Goal: Task Accomplishment & Management: Manage account settings

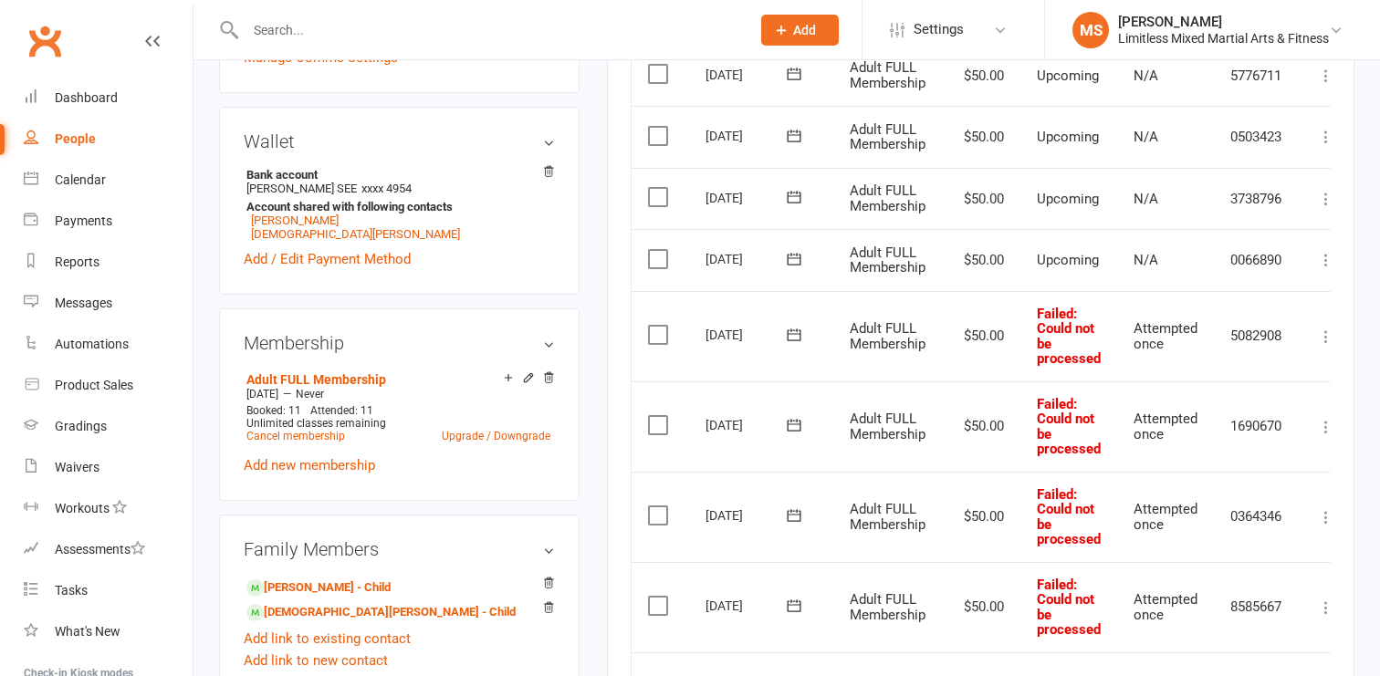
scroll to position [529, 0]
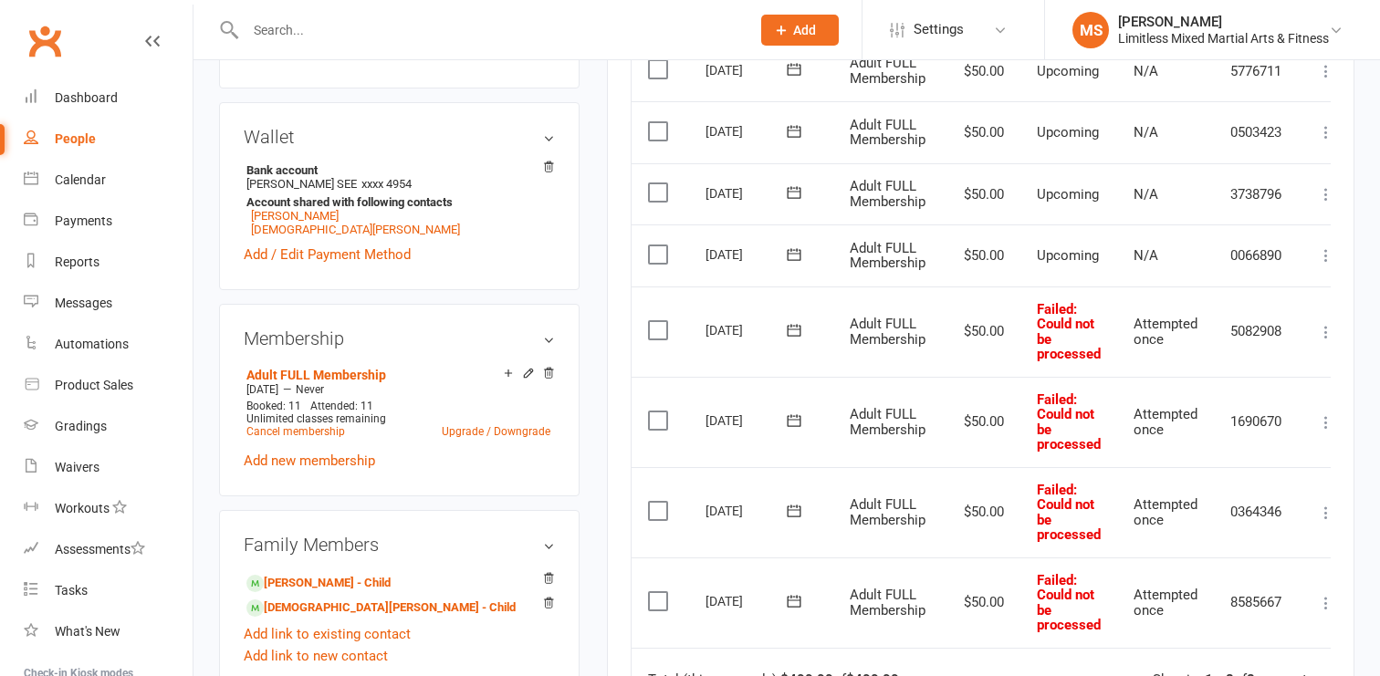
click at [1258, 331] on td "5082908" at bounding box center [1256, 332] width 85 height 90
copy td "5082908"
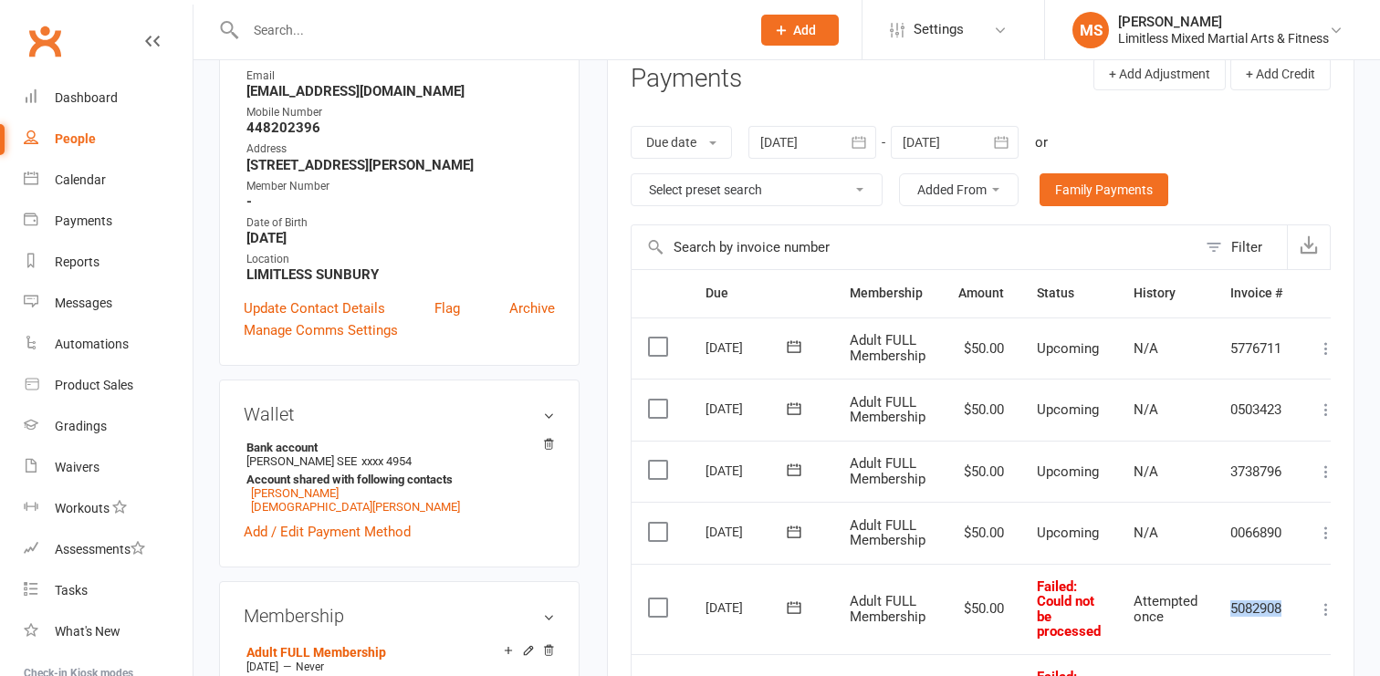
scroll to position [0, 0]
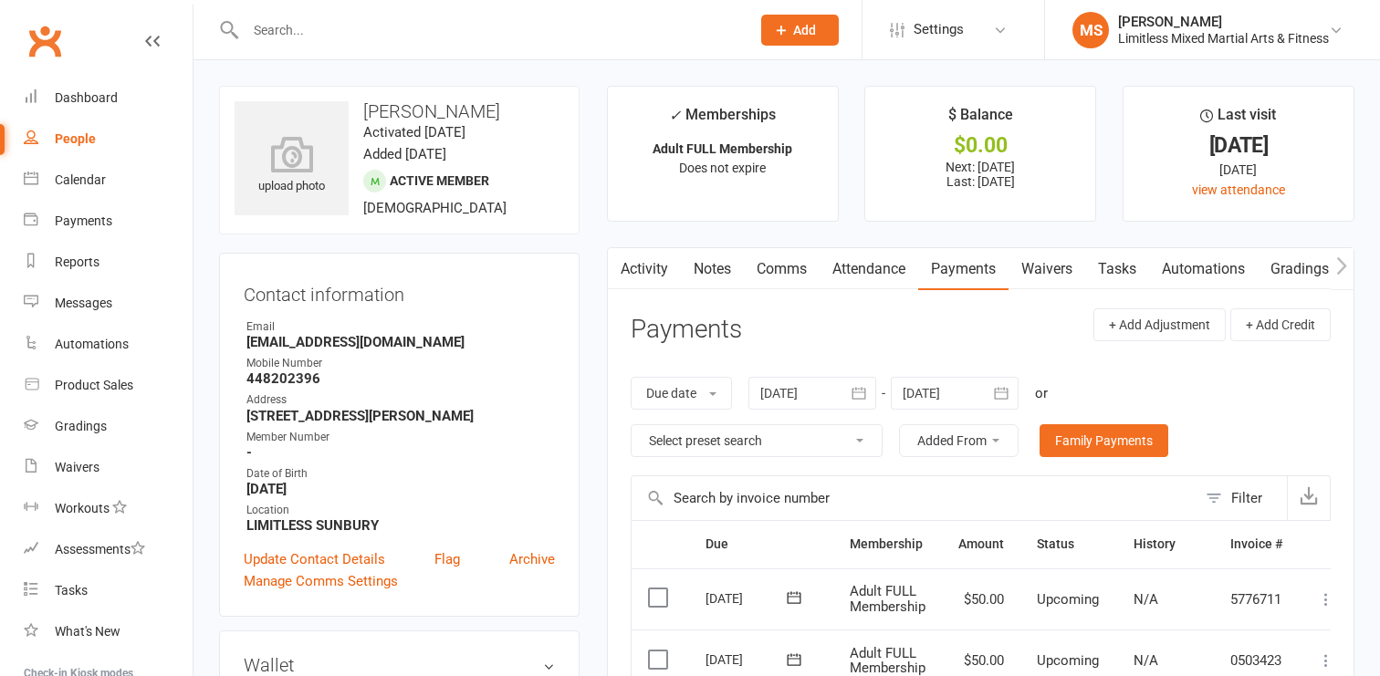
click at [634, 262] on link "Activity" at bounding box center [644, 269] width 73 height 42
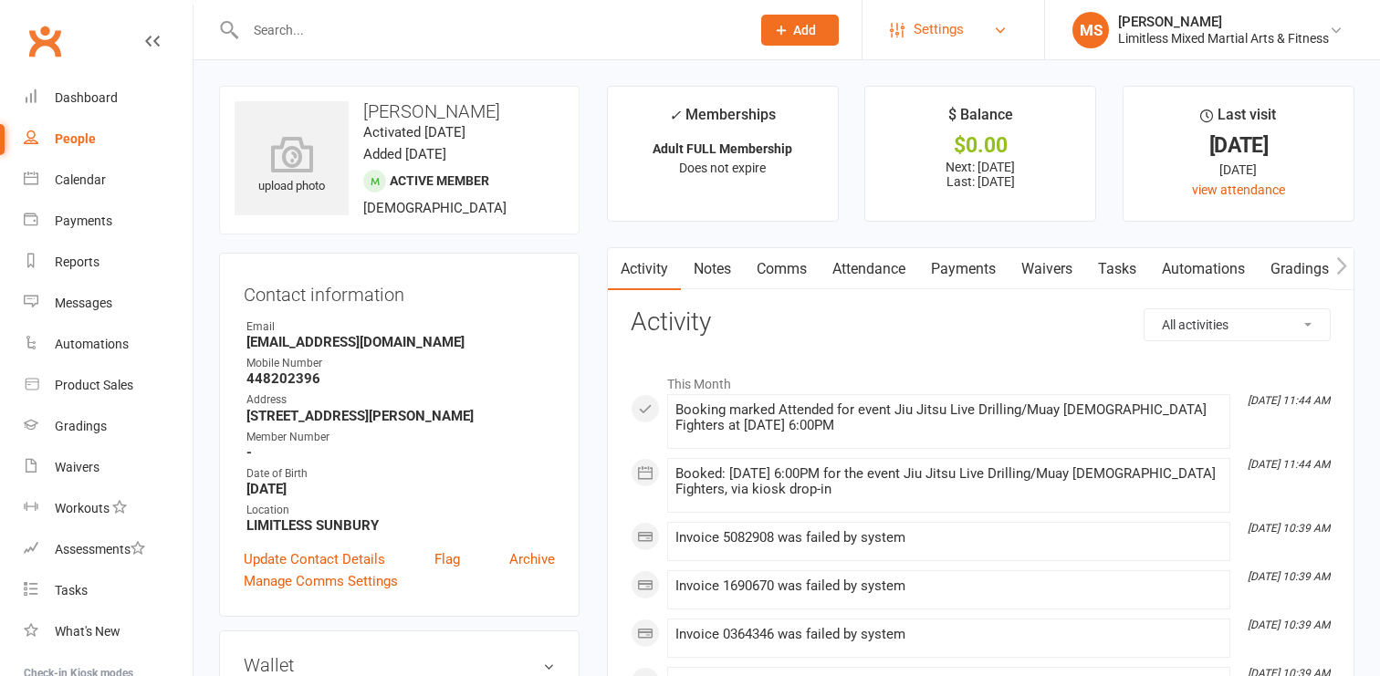
click at [960, 26] on link "Settings" at bounding box center [953, 29] width 127 height 41
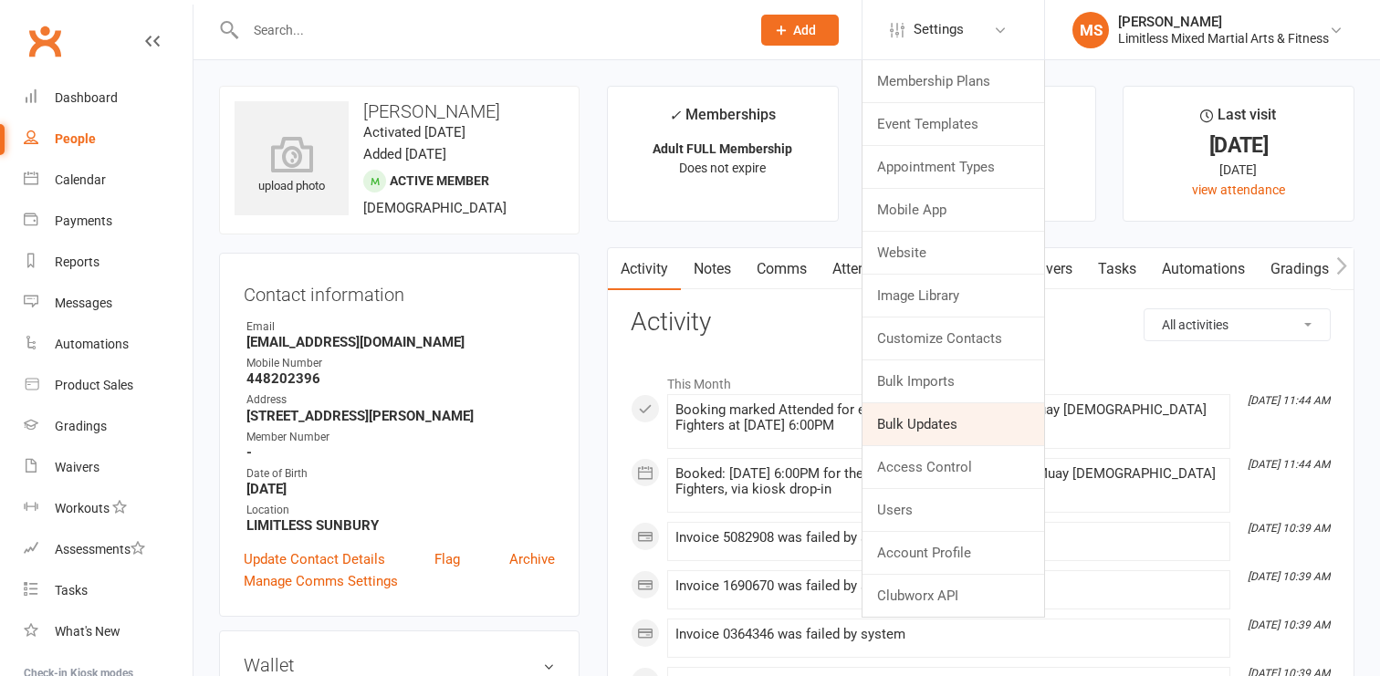
click at [945, 422] on link "Bulk Updates" at bounding box center [954, 424] width 182 height 42
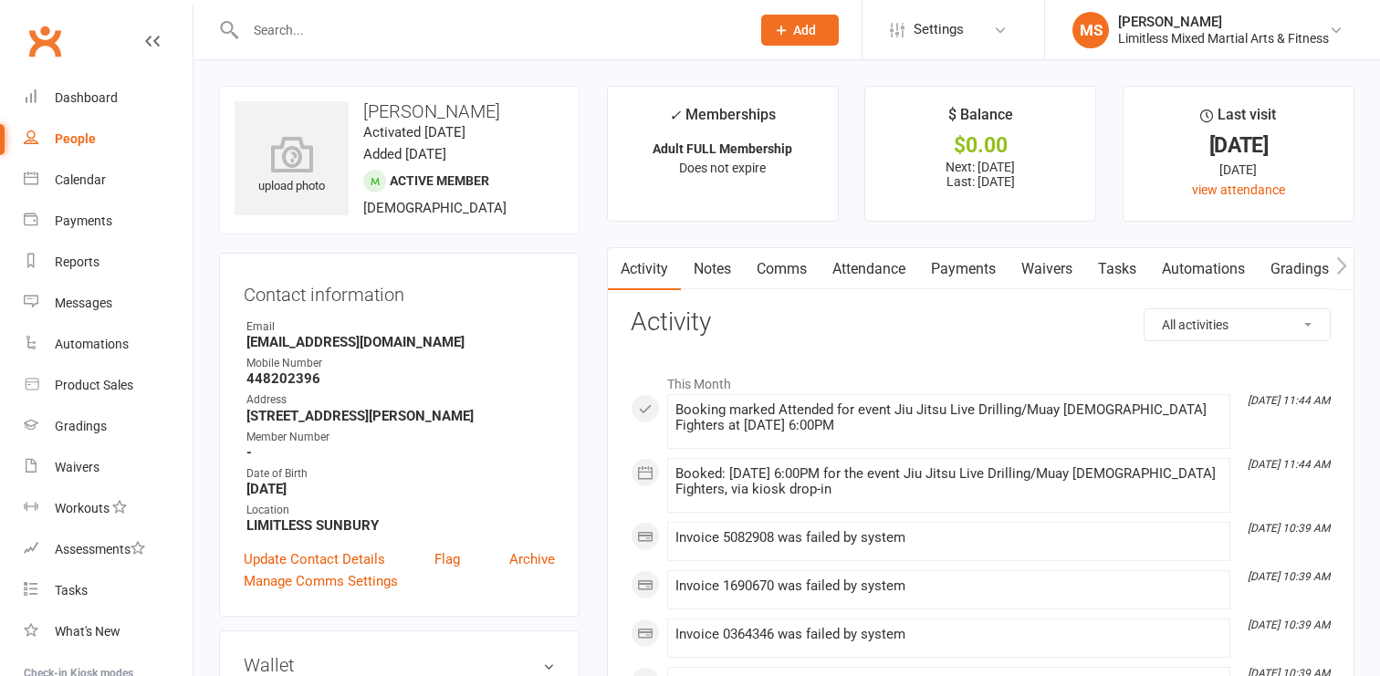
click at [403, 110] on h3 "[PERSON_NAME]" at bounding box center [400, 111] width 330 height 20
copy h3 "Domenyk"
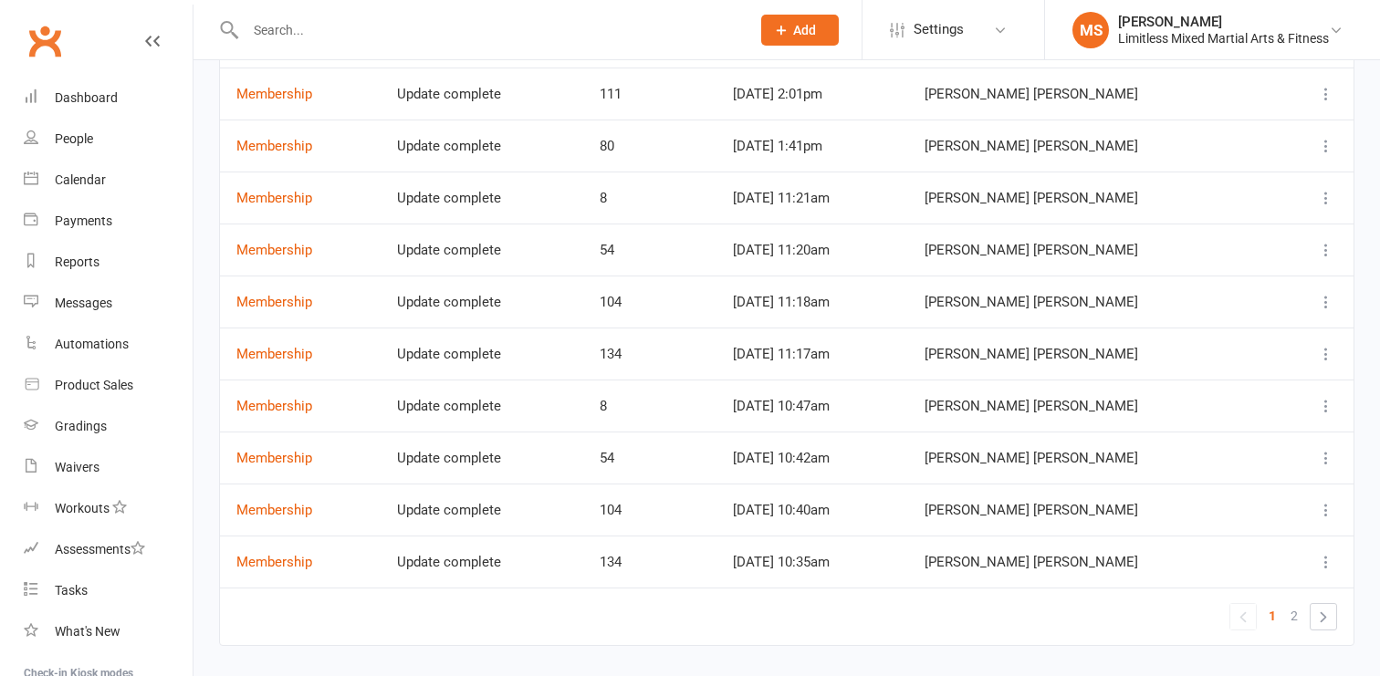
scroll to position [137, 0]
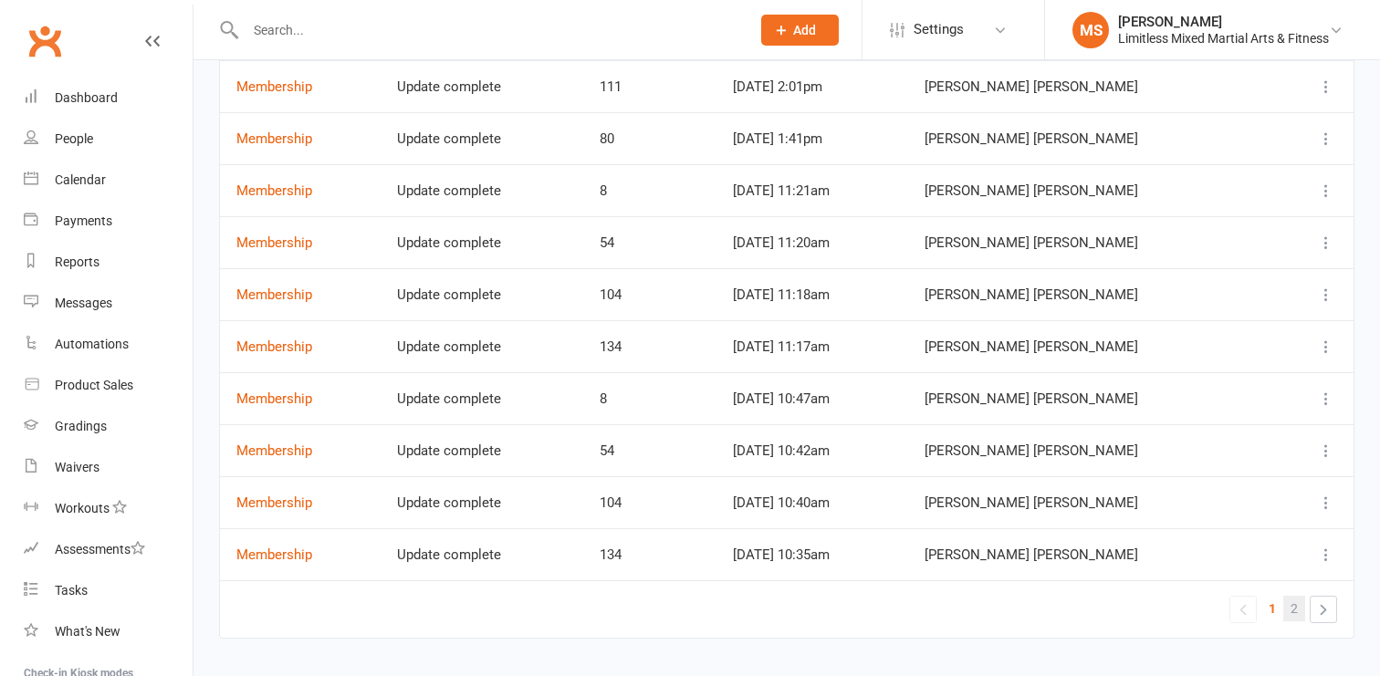
click at [1297, 611] on span "2" at bounding box center [1294, 609] width 7 height 26
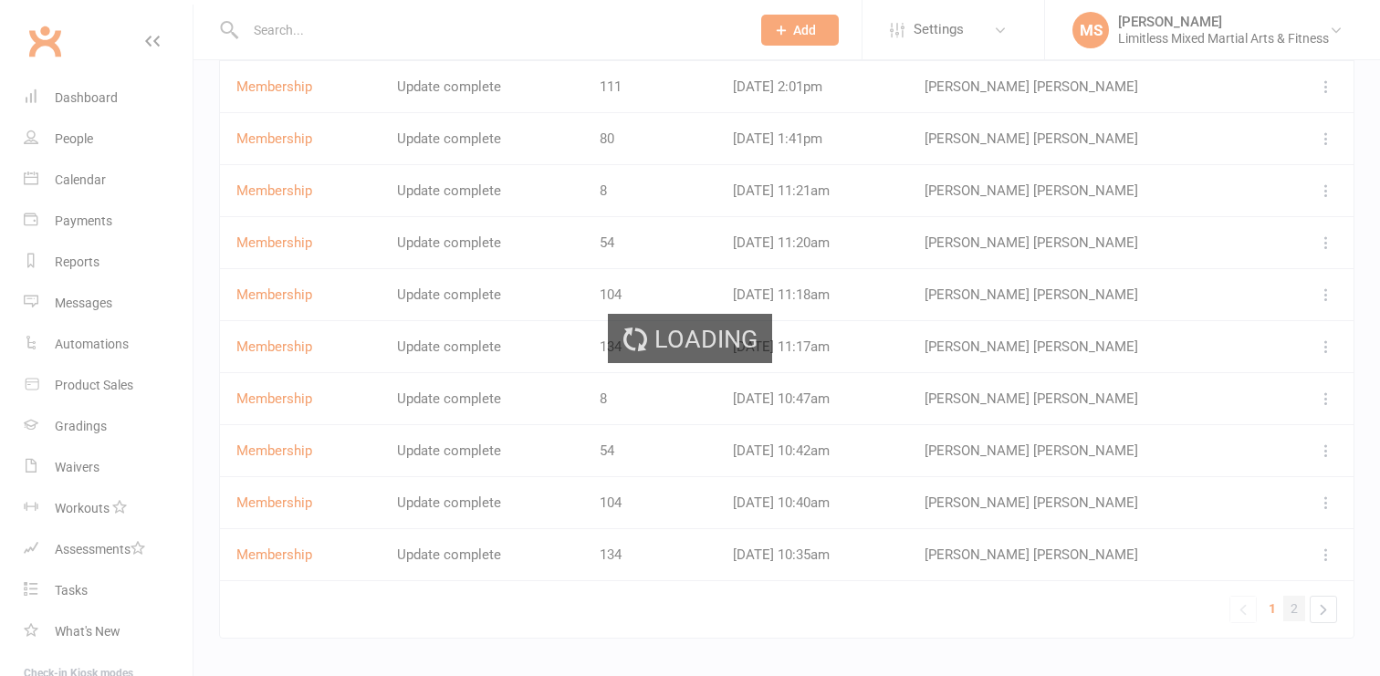
scroll to position [0, 0]
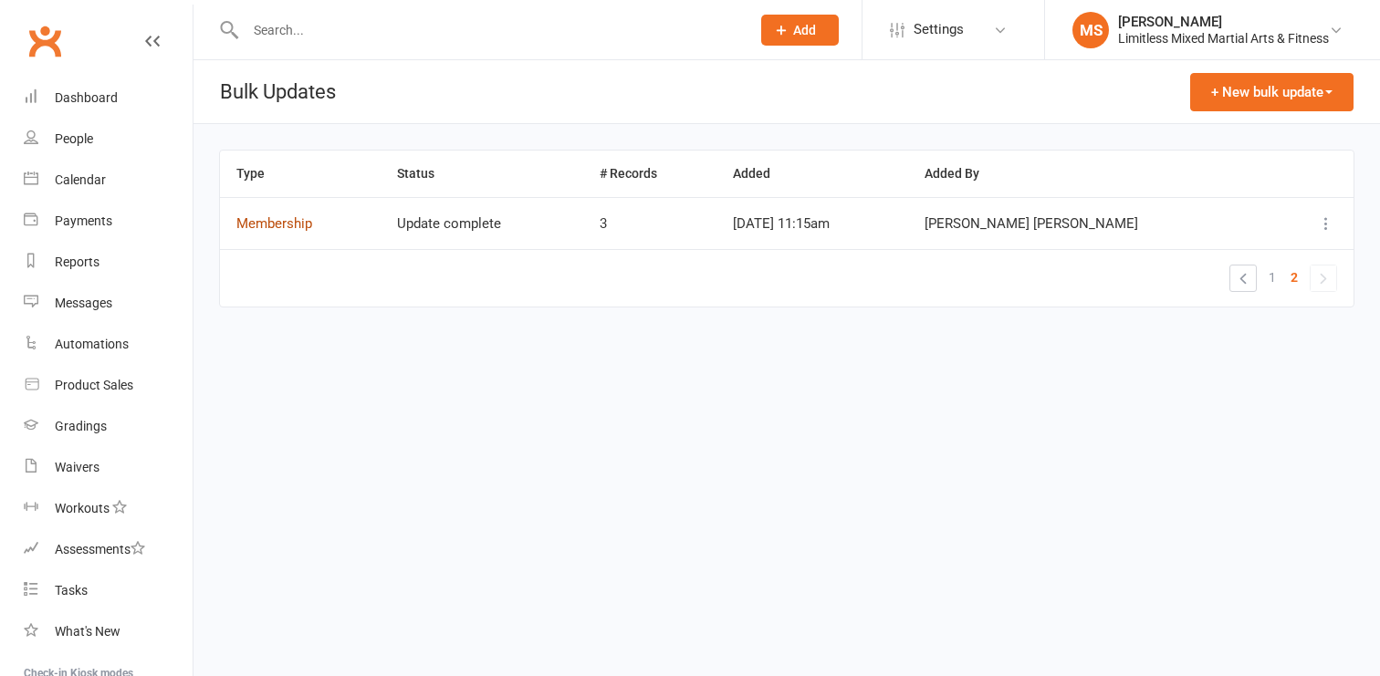
click at [281, 225] on link "Membership" at bounding box center [274, 223] width 76 height 16
click at [1267, 279] on link "1" at bounding box center [1273, 278] width 22 height 26
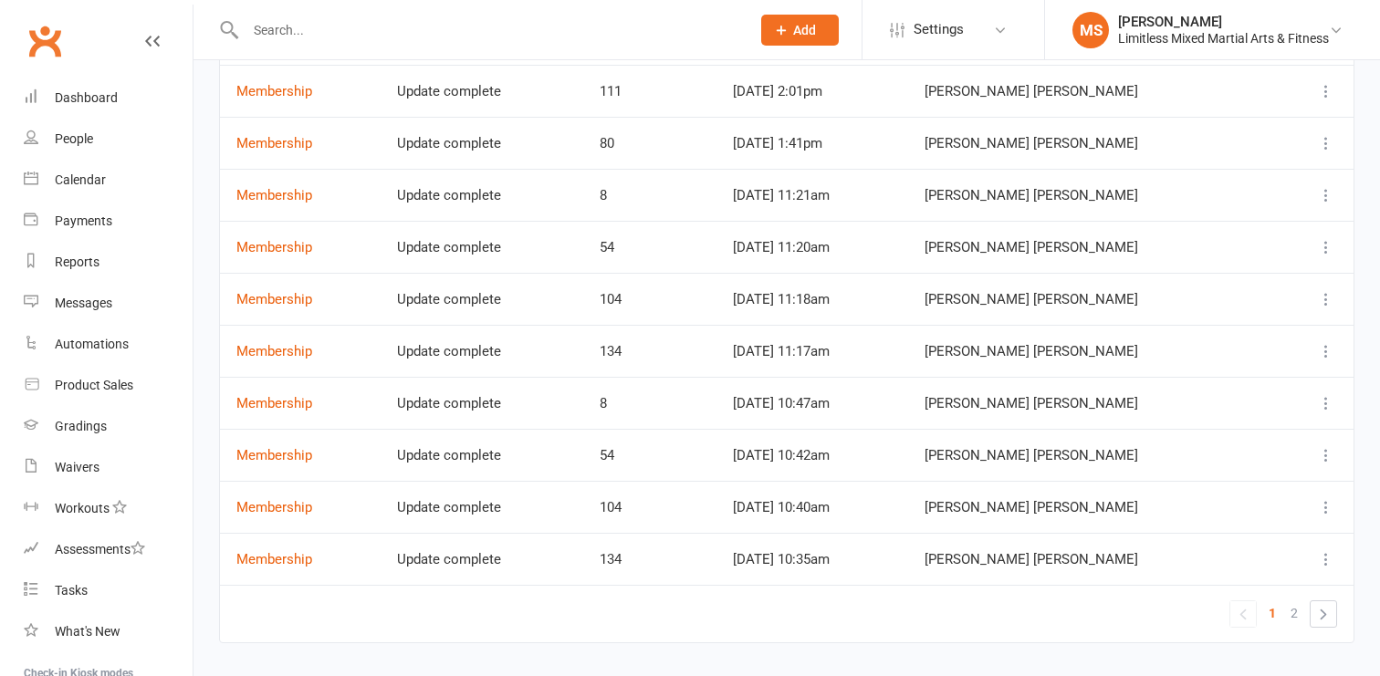
scroll to position [234, 0]
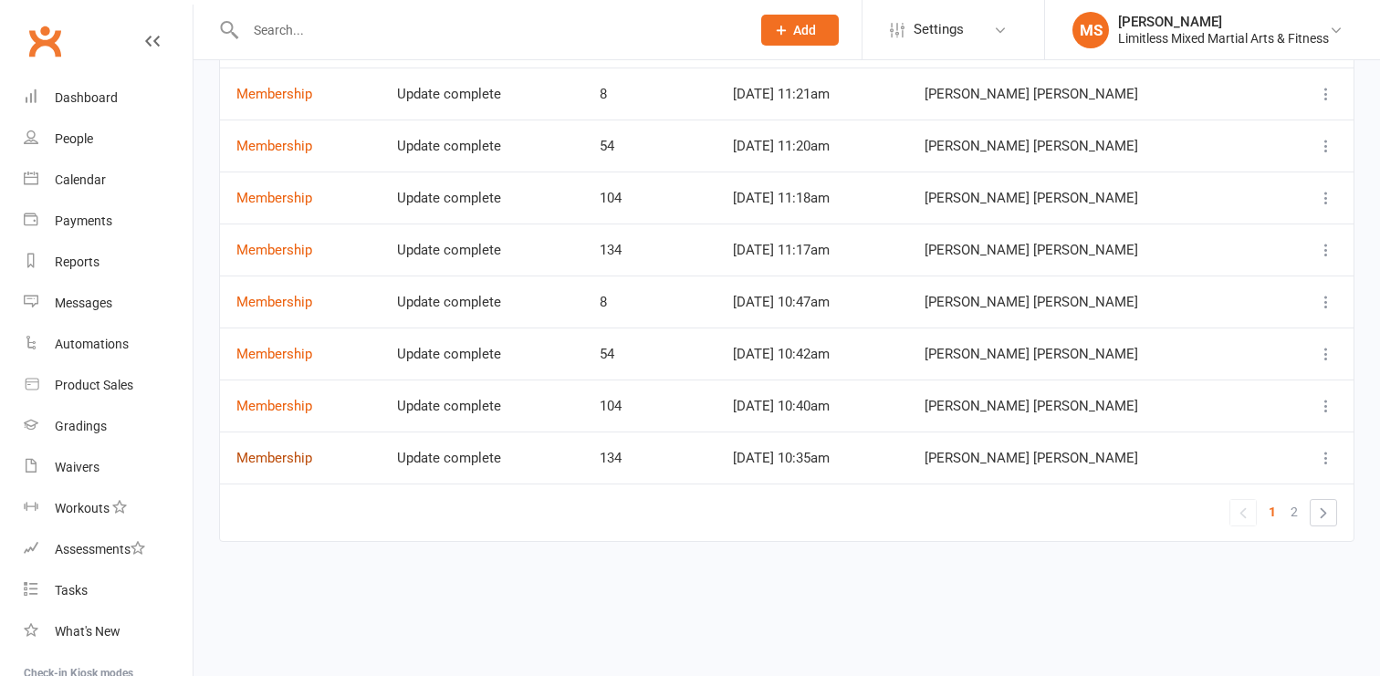
click at [255, 462] on link "Membership" at bounding box center [274, 458] width 76 height 16
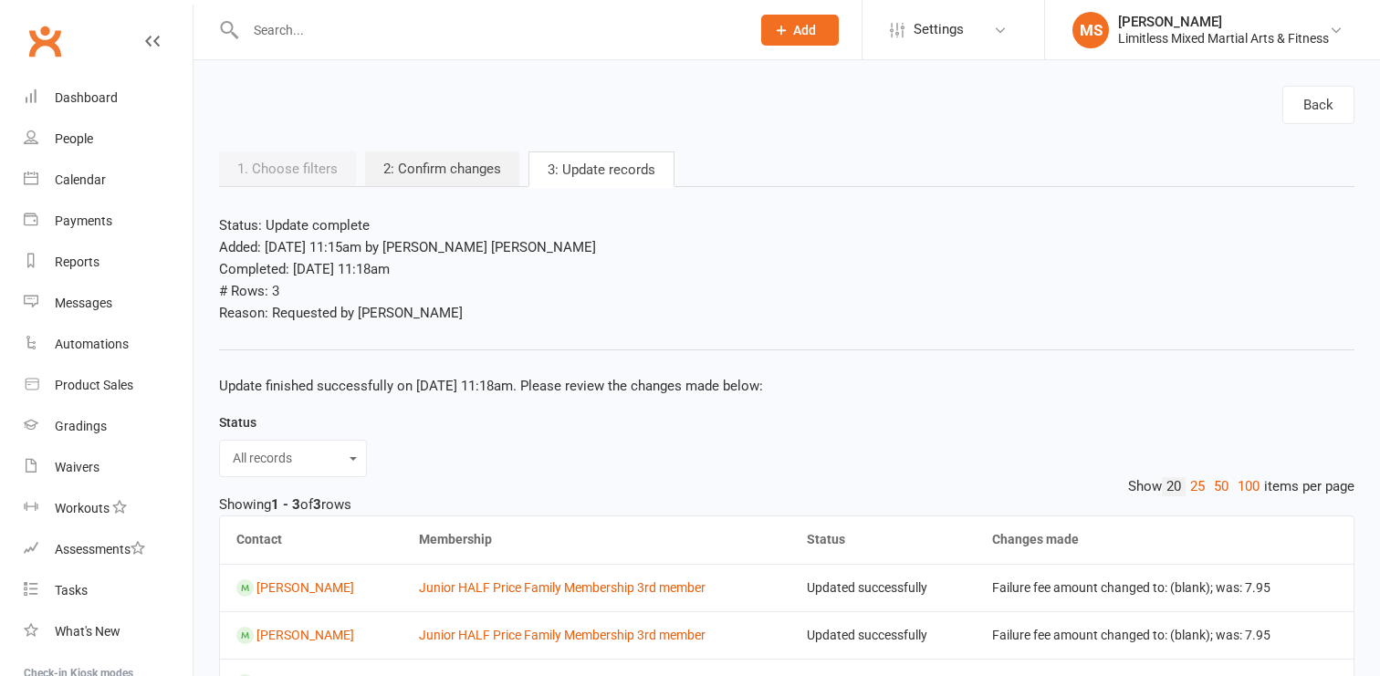
scroll to position [115, 0]
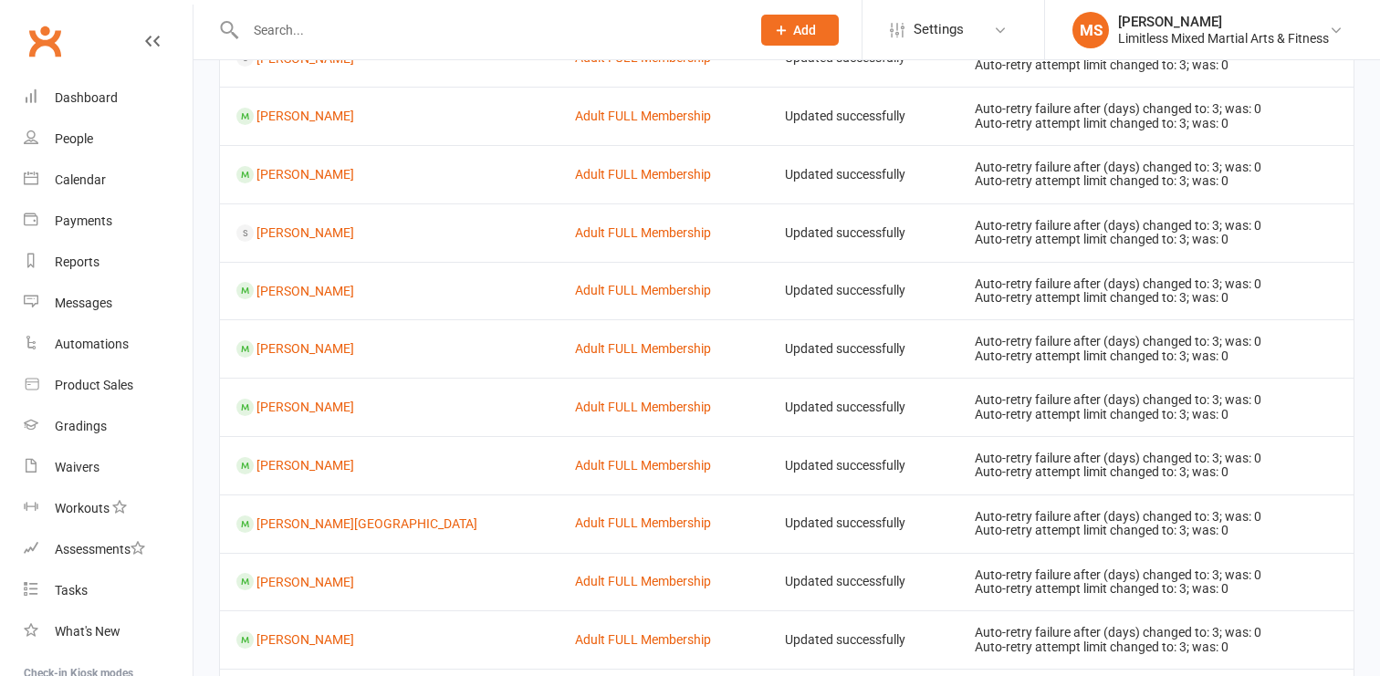
scroll to position [1170, 0]
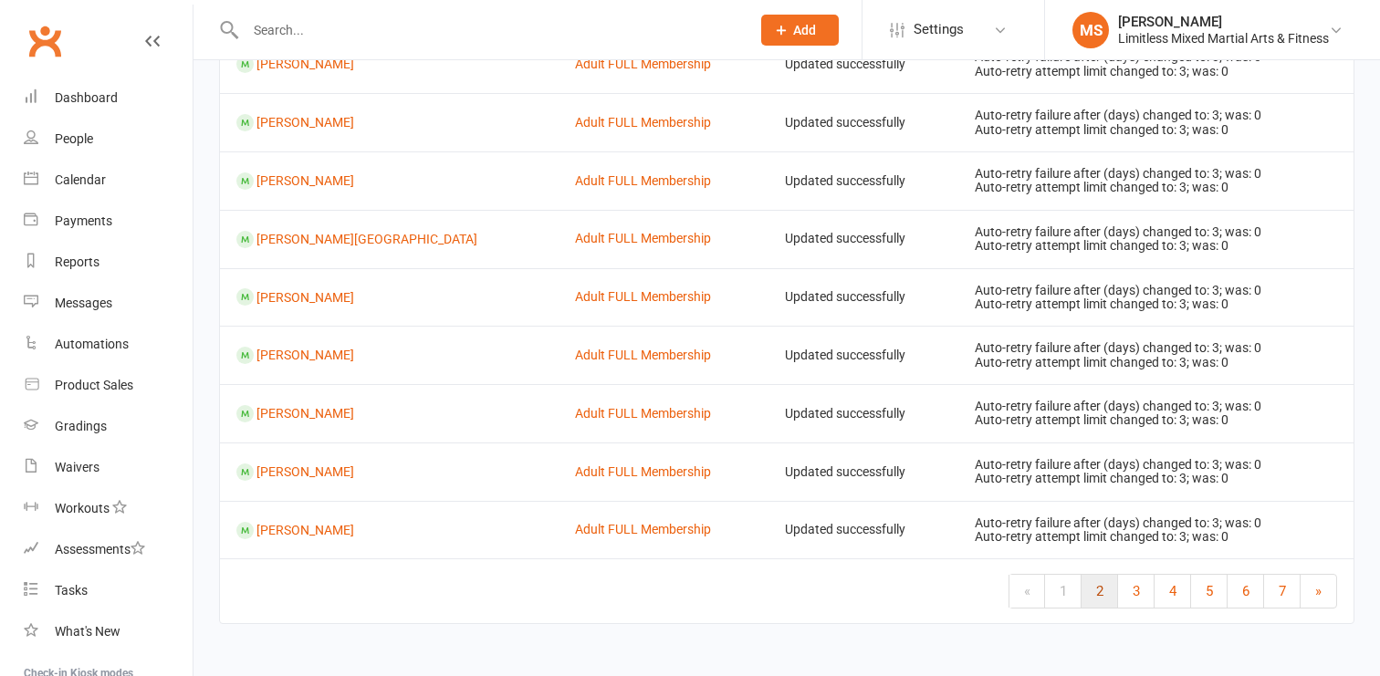
click at [1096, 594] on span "2" at bounding box center [1099, 591] width 7 height 16
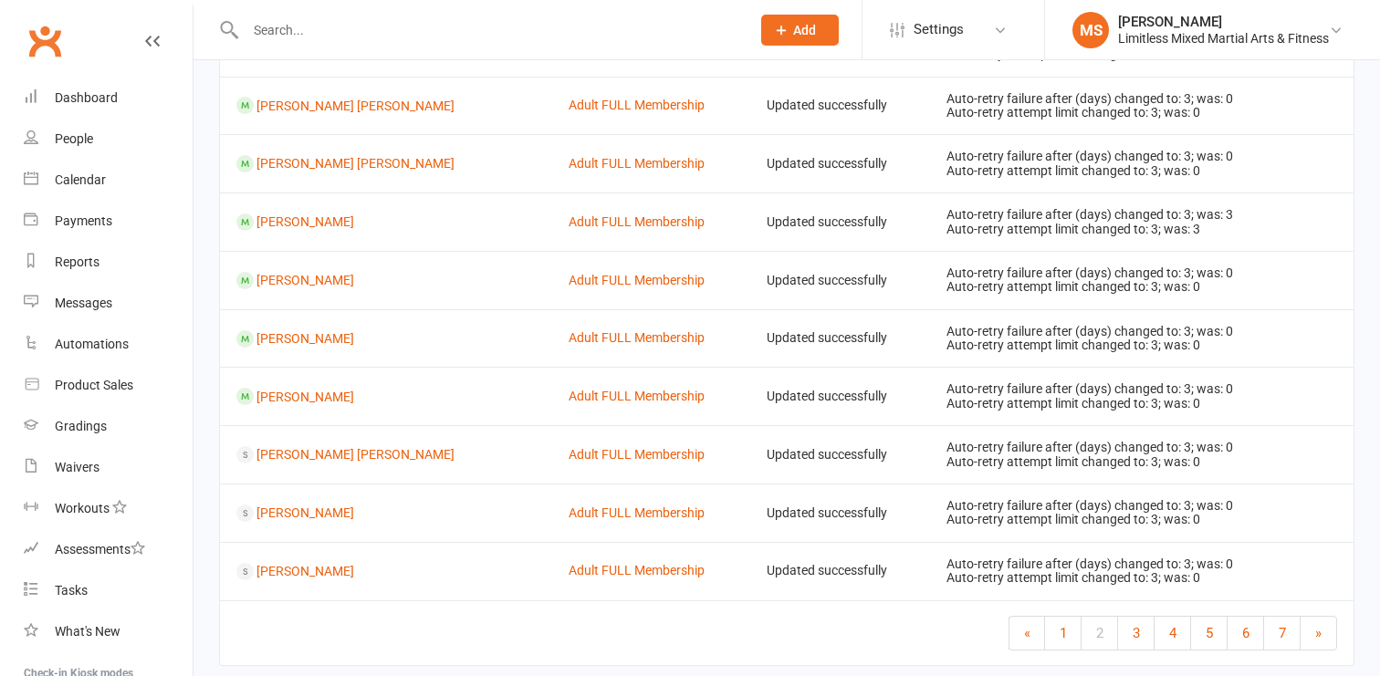
scroll to position [334, 0]
